Goal: Task Accomplishment & Management: Use online tool/utility

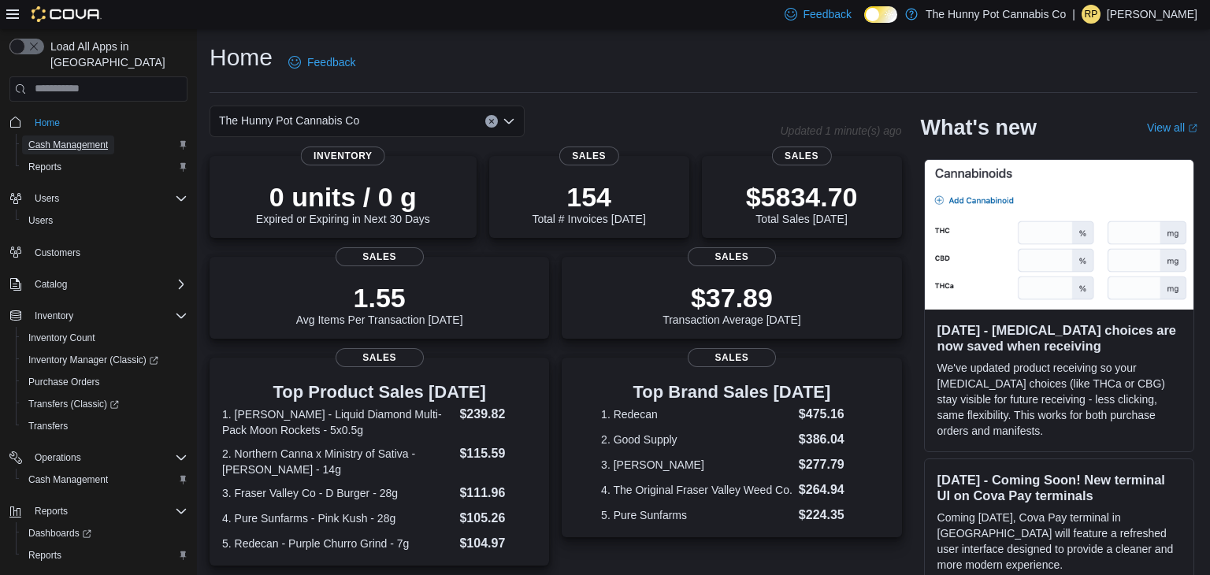
click at [68, 139] on span "Cash Management" at bounding box center [68, 145] width 80 height 13
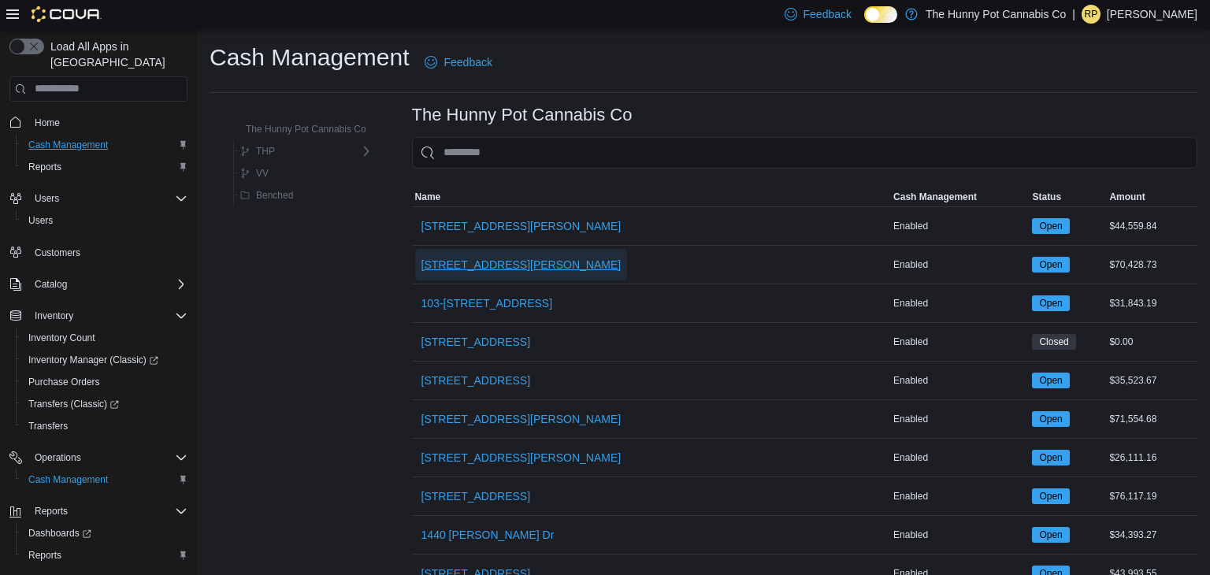
click at [433, 262] on span "[STREET_ADDRESS][PERSON_NAME]" at bounding box center [521, 265] width 200 height 16
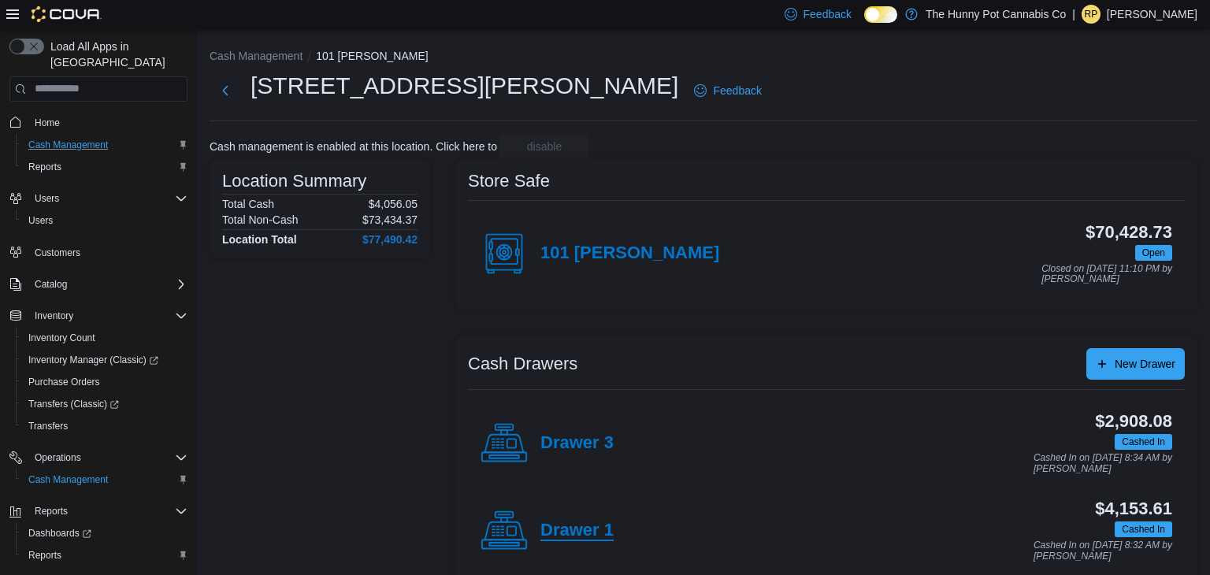
click at [566, 536] on h4 "Drawer 1" at bounding box center [576, 531] width 73 height 20
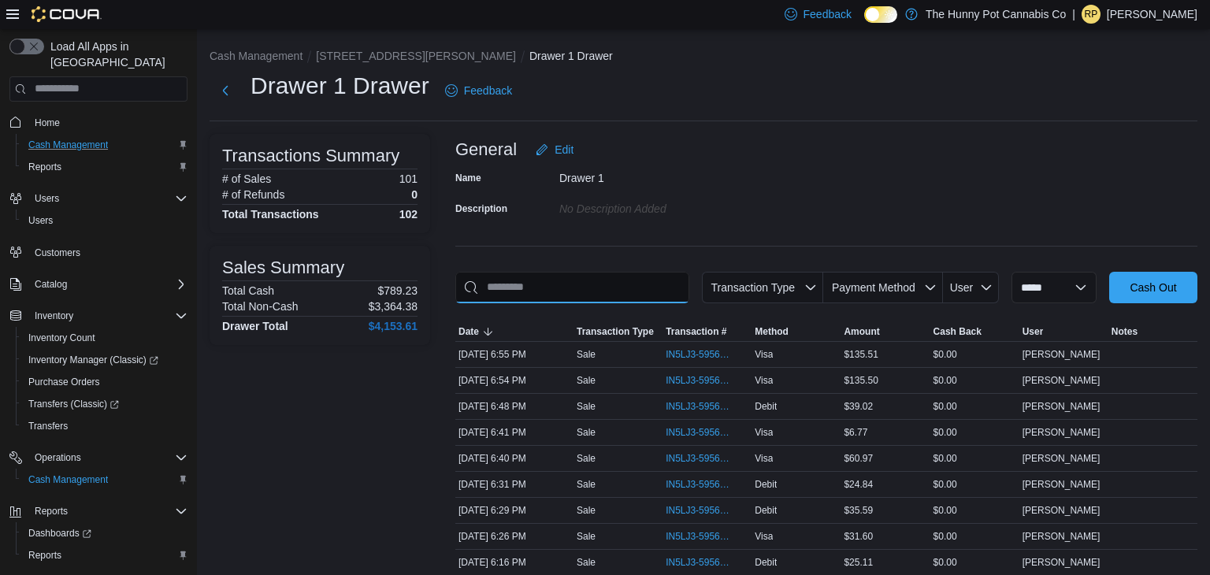
click at [617, 277] on input "This is a search bar. As you type, the results lower in the page will automatic…" at bounding box center [572, 288] width 234 height 32
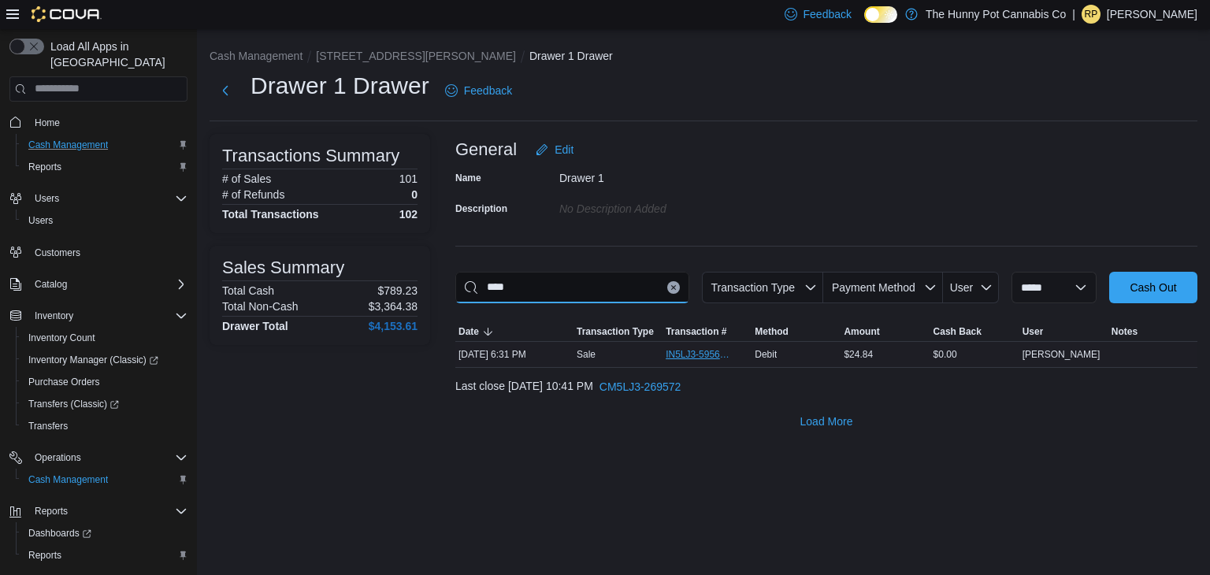
type input "****"
click at [690, 358] on span "IN5LJ3-5956417" at bounding box center [699, 354] width 67 height 13
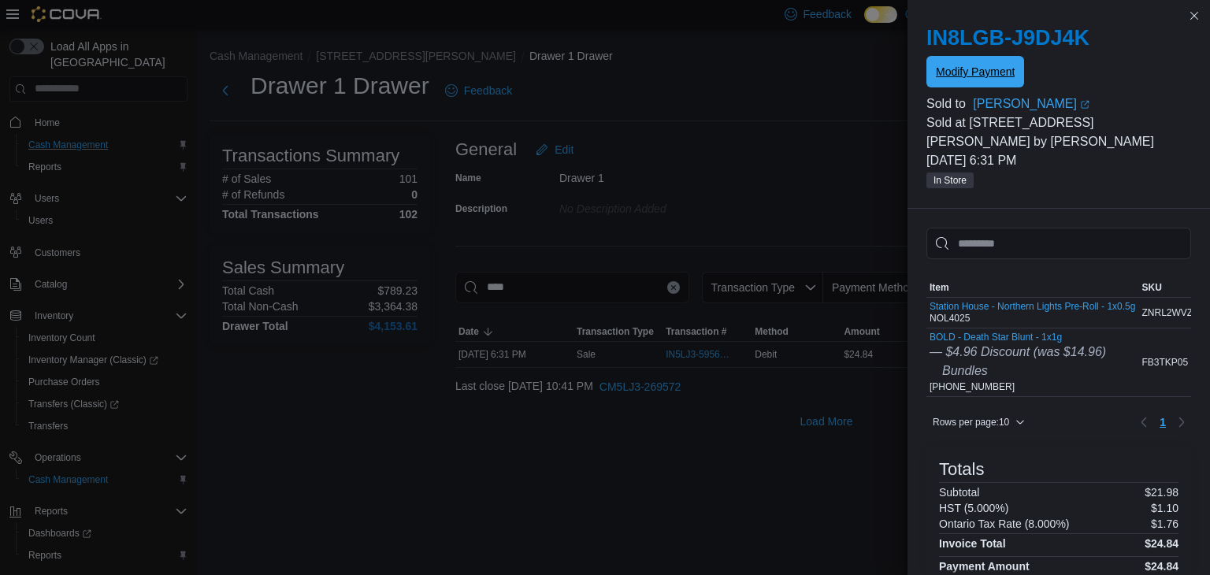
click at [997, 77] on span "Modify Payment" at bounding box center [975, 72] width 79 height 16
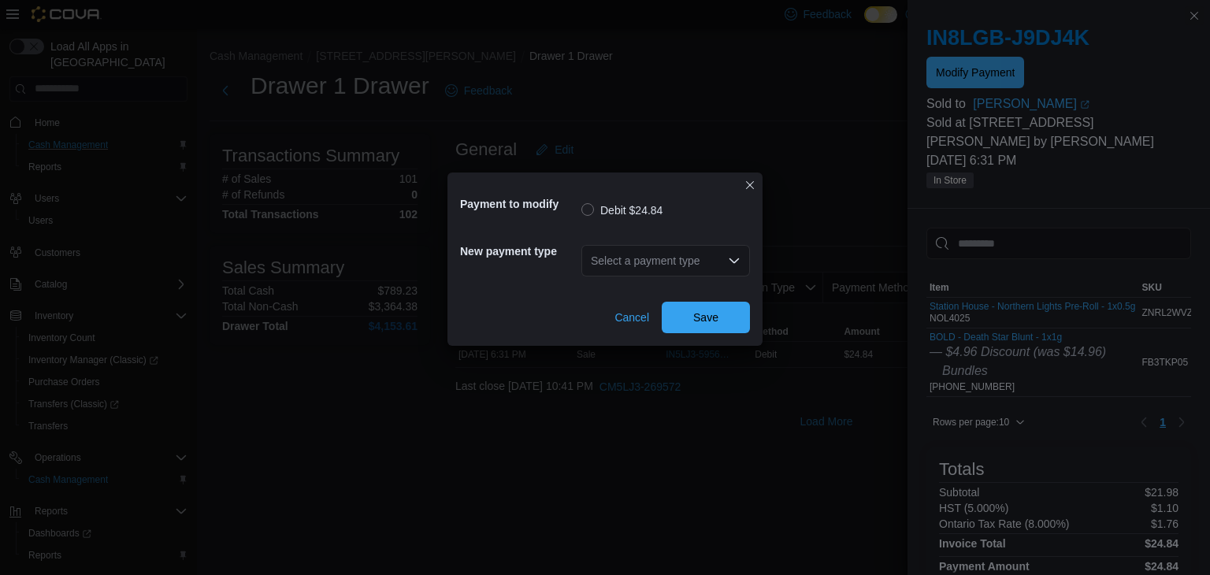
click at [620, 259] on div "Select a payment type" at bounding box center [665, 261] width 169 height 32
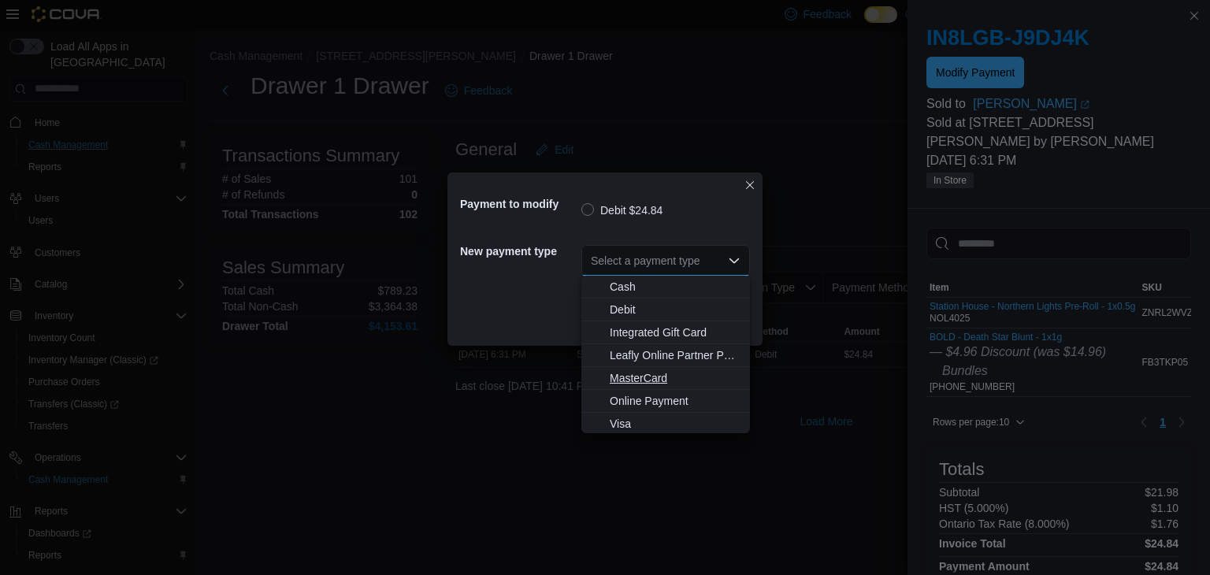
click at [620, 384] on span "MasterCard" at bounding box center [675, 378] width 131 height 16
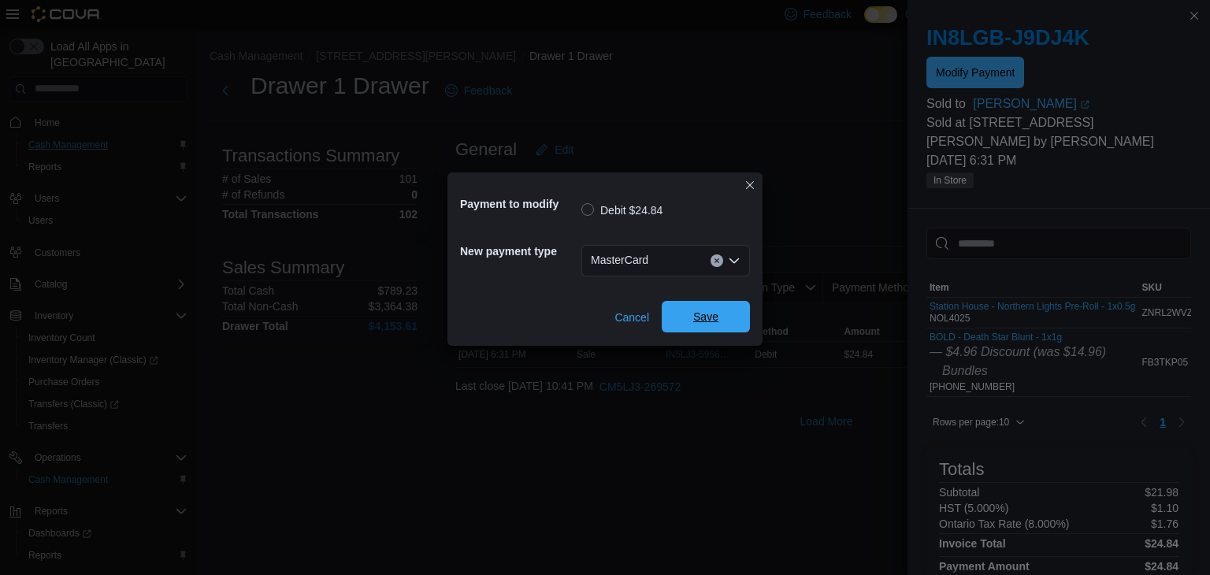
click at [680, 310] on span "Save" at bounding box center [705, 317] width 69 height 32
